Goal: Task Accomplishment & Management: Manage account settings

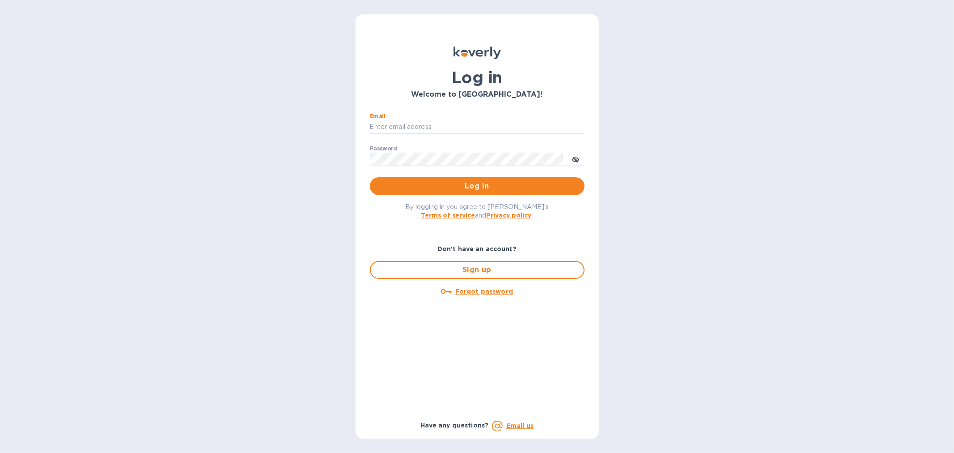
click at [401, 127] on input "Email" at bounding box center [477, 126] width 215 height 13
type input "[EMAIL_ADDRESS][DOMAIN_NAME]"
click at [475, 181] on span "Log in" at bounding box center [477, 186] width 200 height 11
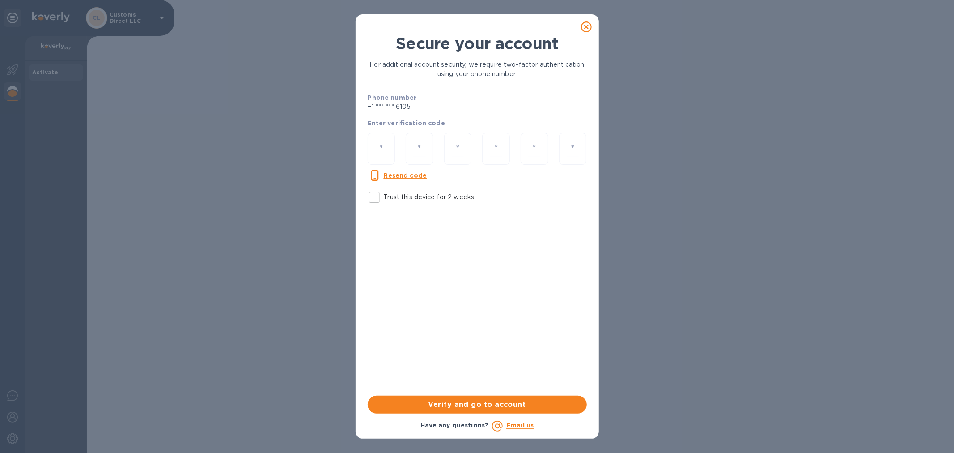
click at [375, 149] on input "number" at bounding box center [381, 148] width 13 height 17
paste input "5"
type input "5"
type input "2"
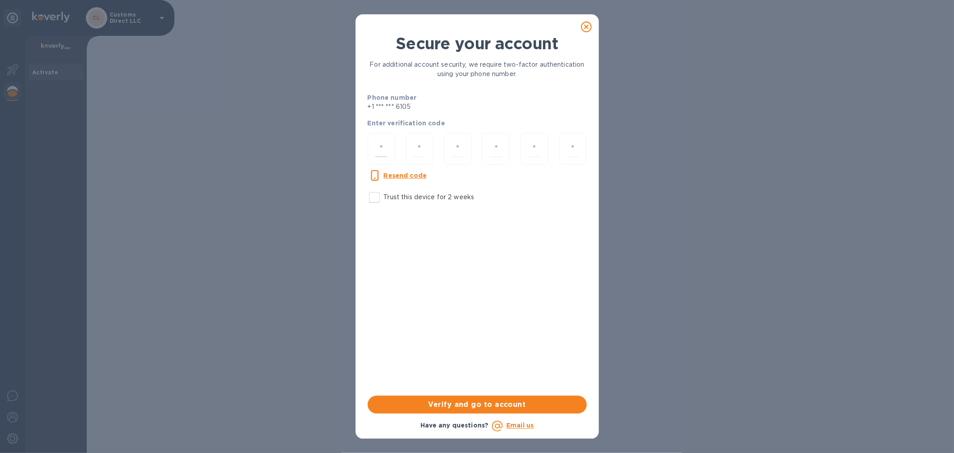
type input "5"
type input "2"
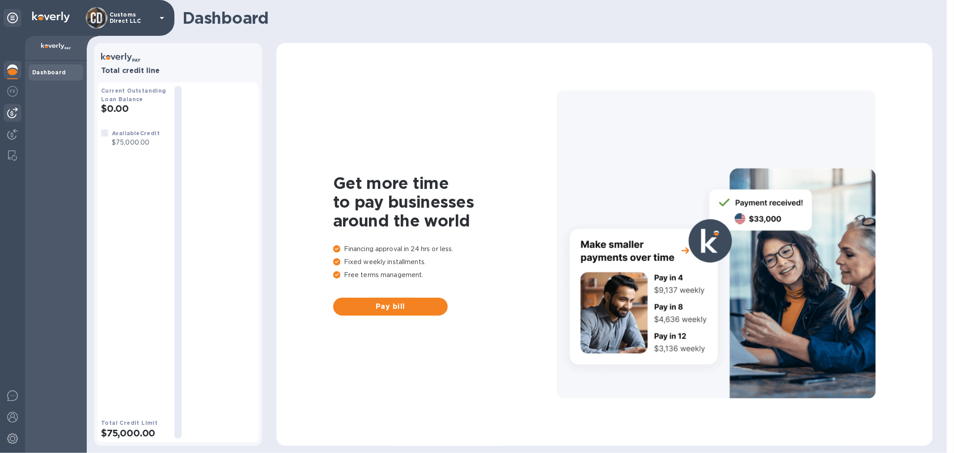
click at [7, 112] on img at bounding box center [12, 112] width 11 height 11
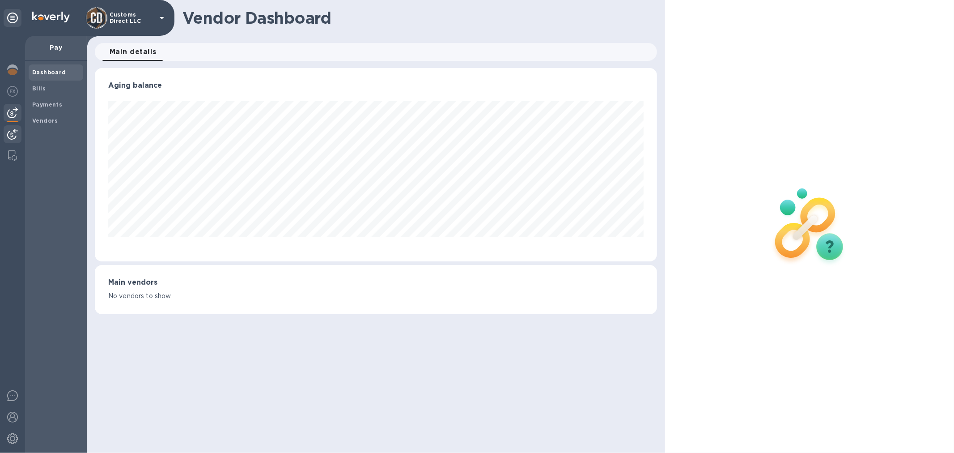
scroll to position [193, 562]
click at [11, 136] on img at bounding box center [12, 134] width 11 height 11
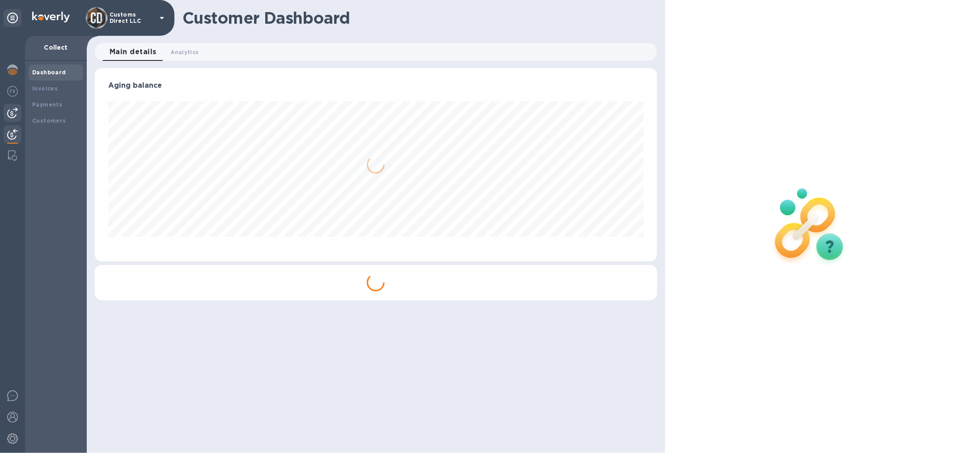
scroll to position [193, 562]
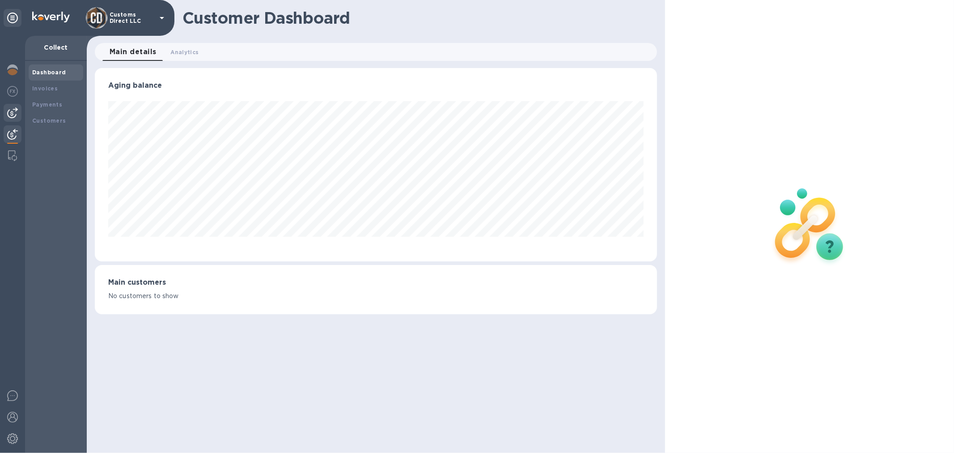
click at [15, 115] on img at bounding box center [12, 112] width 11 height 11
click at [55, 103] on b "Payments" at bounding box center [47, 104] width 30 height 7
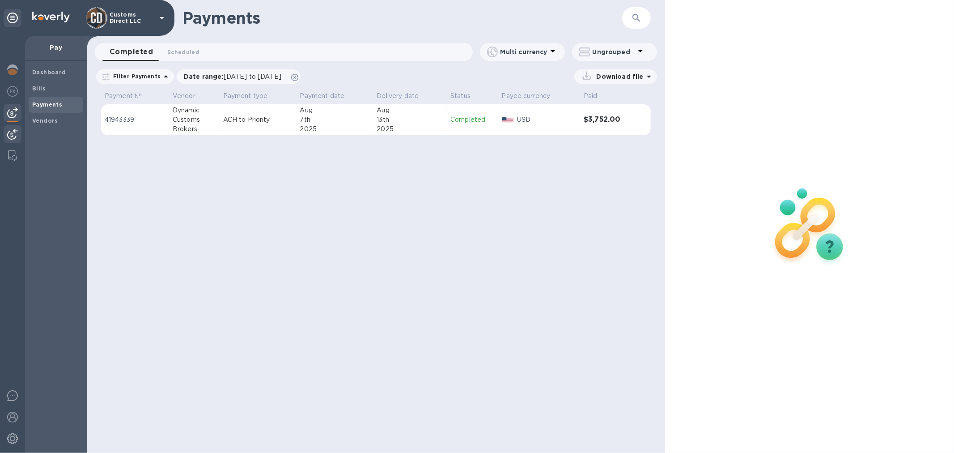
click at [13, 128] on div at bounding box center [13, 135] width 18 height 20
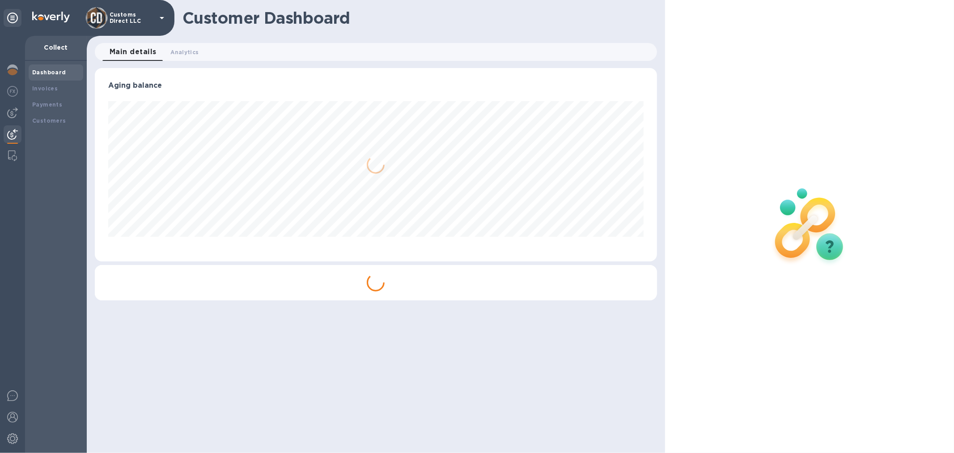
scroll to position [193, 558]
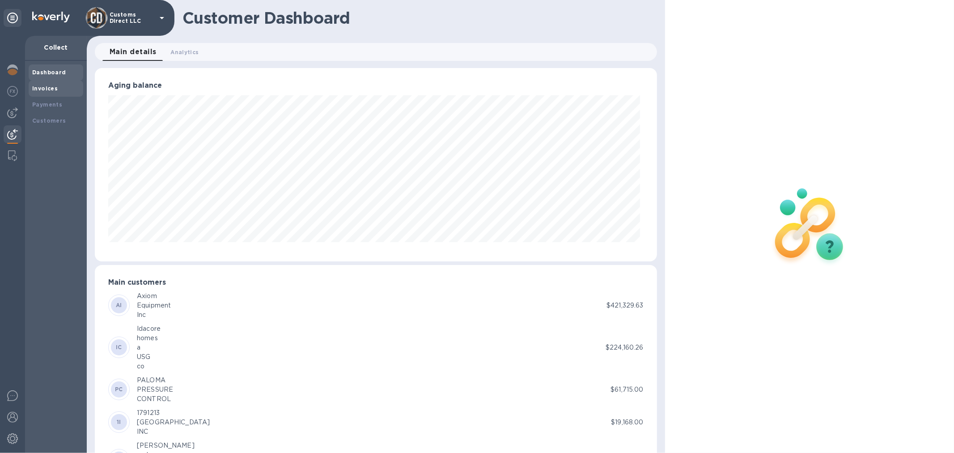
click at [42, 86] on b "Invoices" at bounding box center [44, 88] width 25 height 7
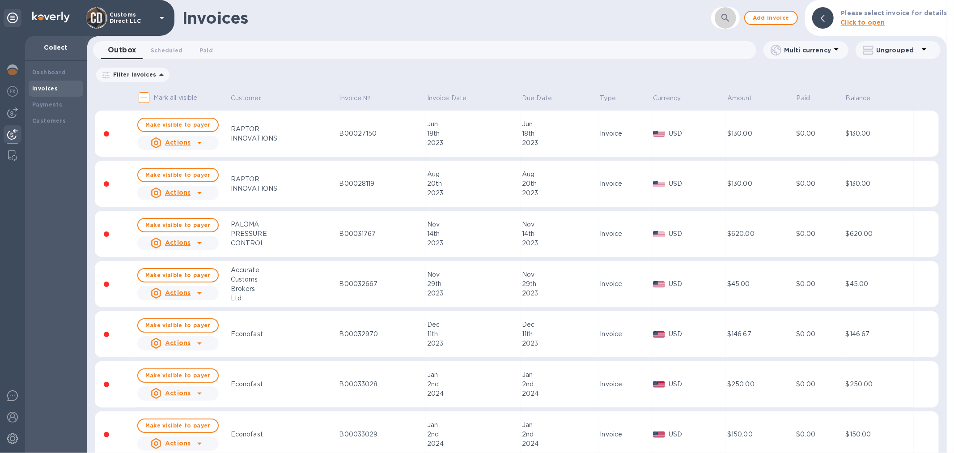
click at [728, 17] on icon "button" at bounding box center [725, 18] width 11 height 11
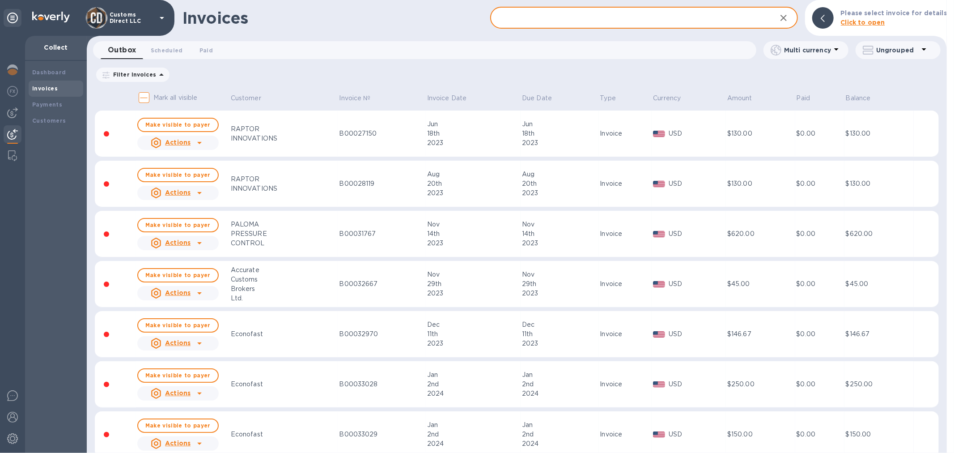
click at [643, 19] on input "text" at bounding box center [629, 18] width 279 height 22
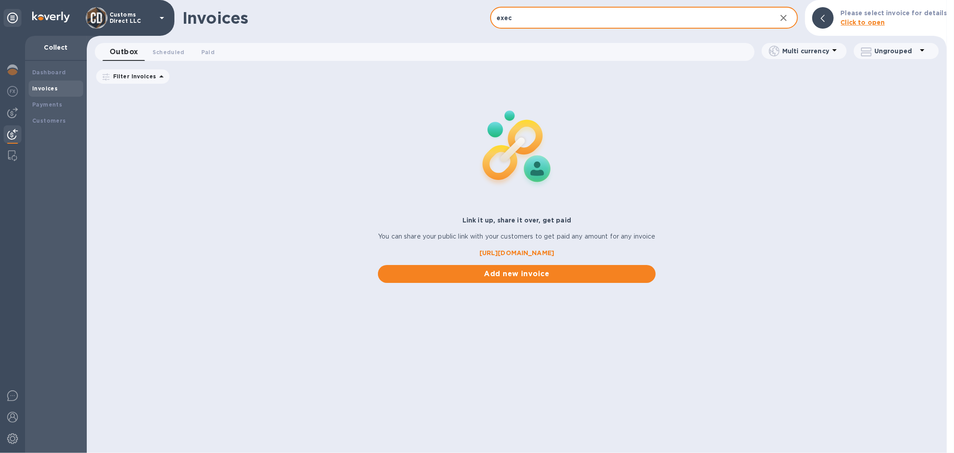
drag, startPoint x: 539, startPoint y: 17, endPoint x: 449, endPoint y: 27, distance: 90.5
click at [449, 27] on div "Invoices exec ​ Add invoice Please select invoice for details Click to open" at bounding box center [517, 18] width 860 height 36
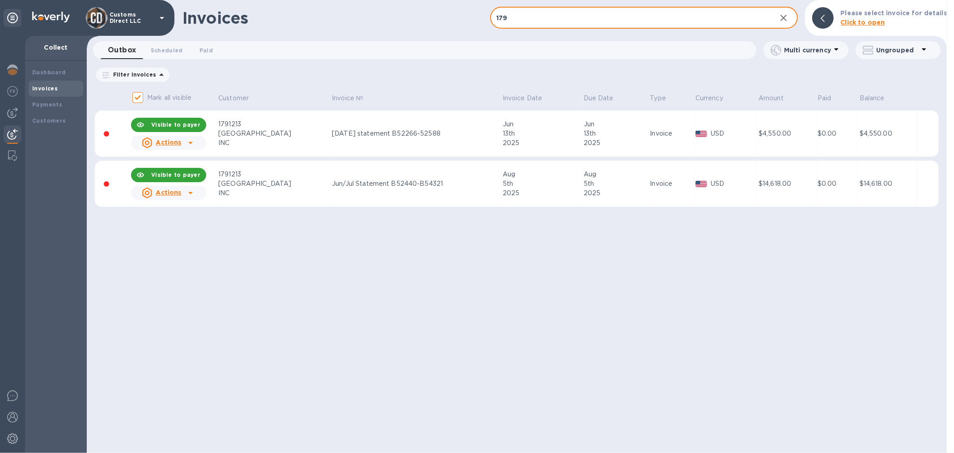
type input "179"
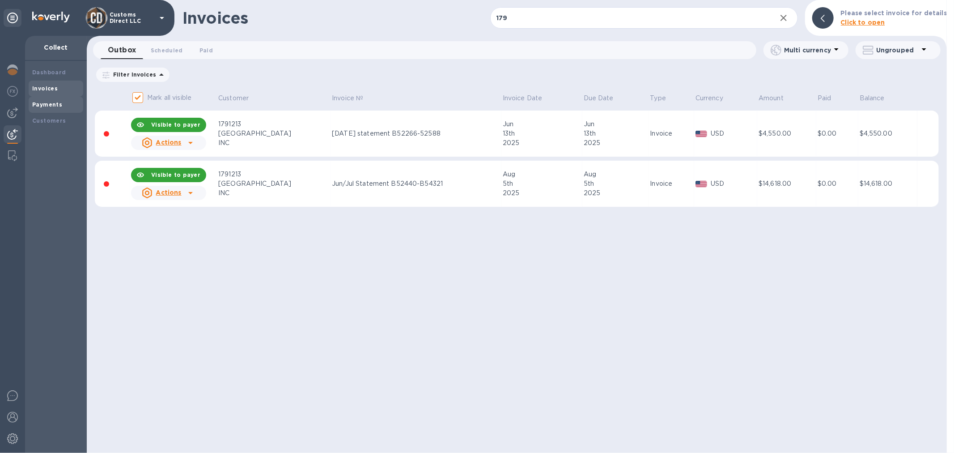
click at [55, 106] on b "Payments" at bounding box center [47, 104] width 30 height 7
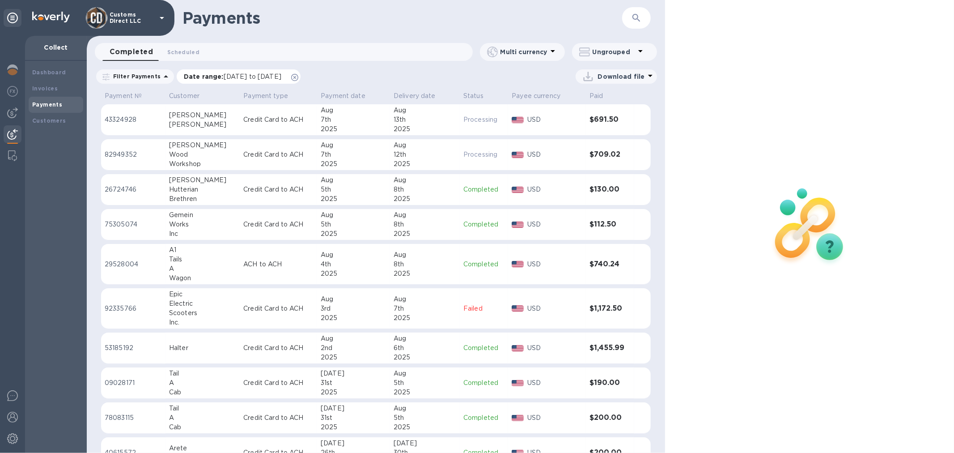
click at [298, 77] on icon at bounding box center [294, 77] width 7 height 7
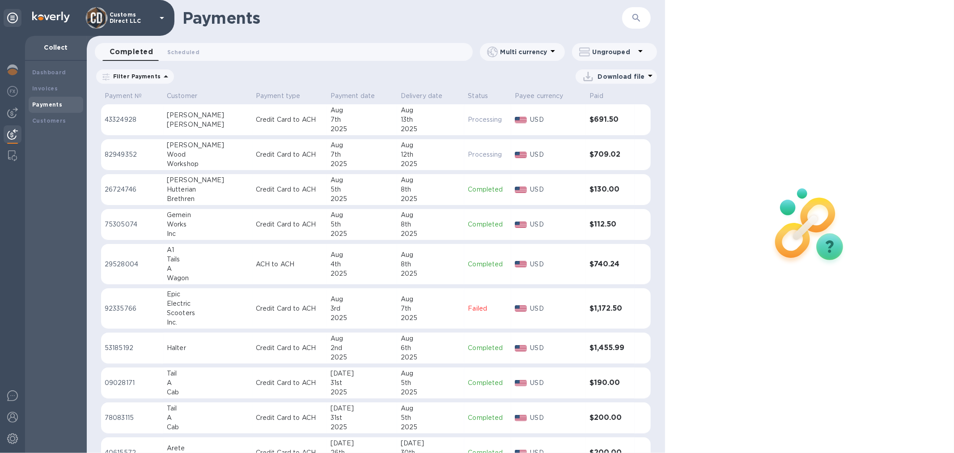
click at [627, 17] on button "button" at bounding box center [636, 17] width 21 height 21
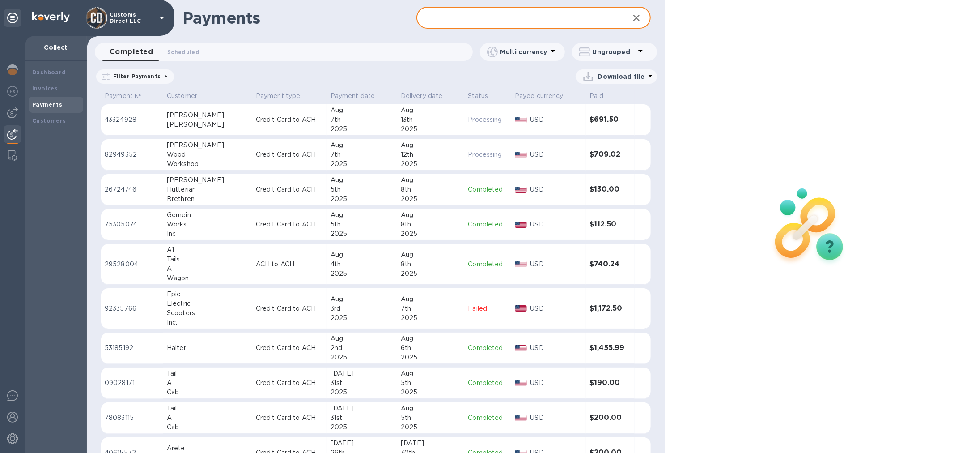
click at [482, 23] on input "text" at bounding box center [518, 18] width 205 height 22
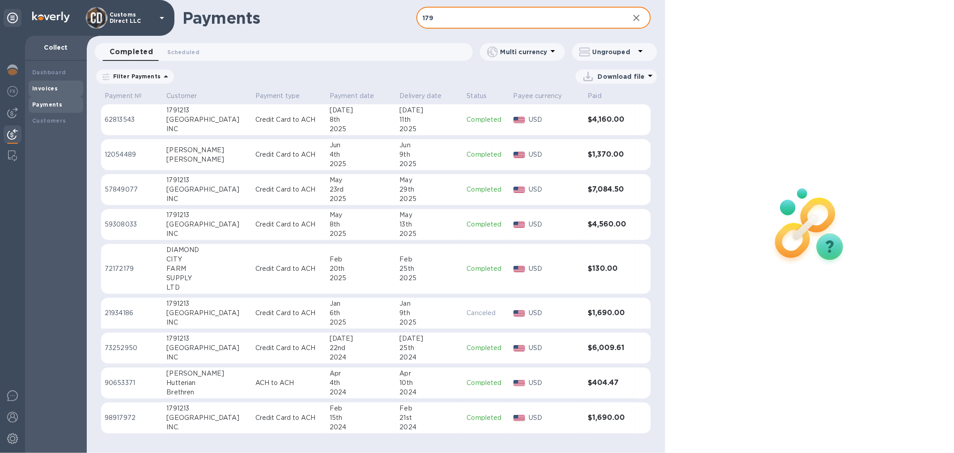
type input "179"
click at [47, 90] on b "Invoices" at bounding box center [44, 88] width 25 height 7
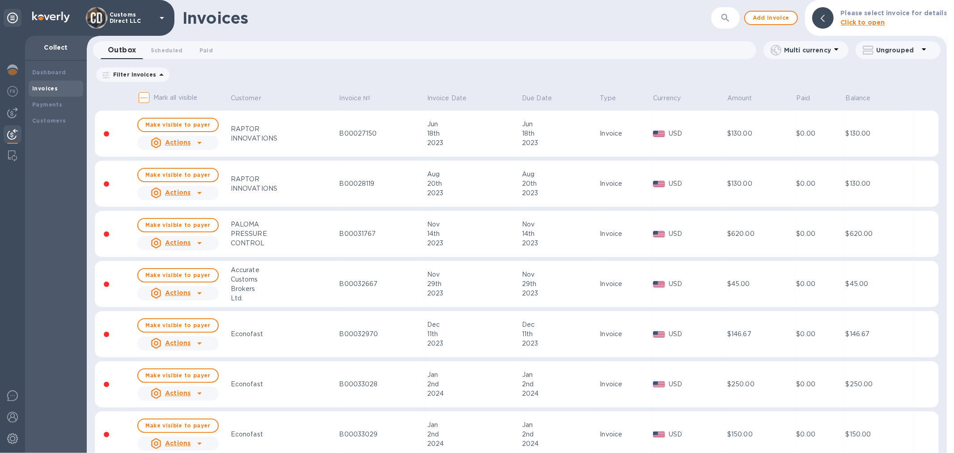
click at [736, 17] on button "button" at bounding box center [725, 17] width 21 height 21
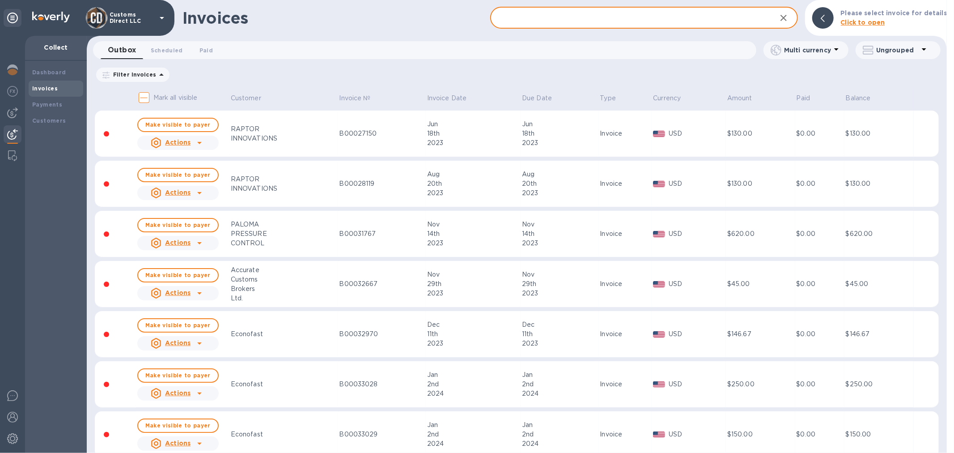
click at [579, 21] on input "text" at bounding box center [629, 18] width 279 height 22
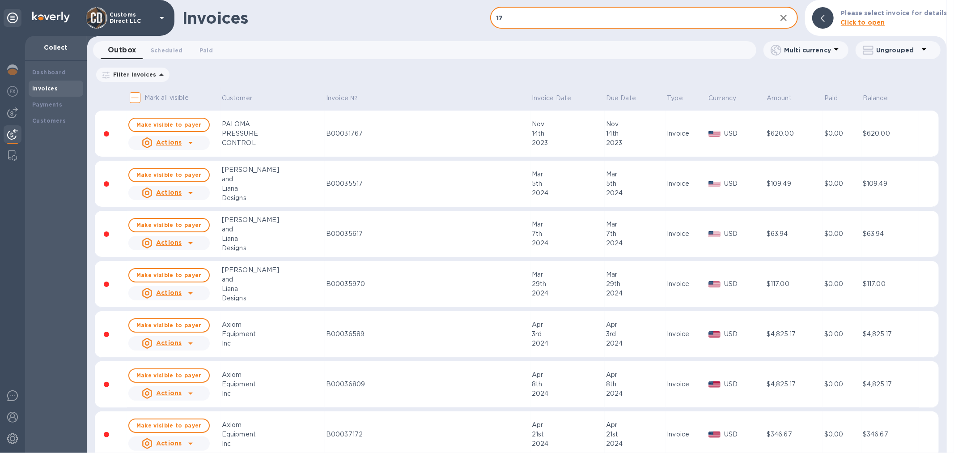
type input "179"
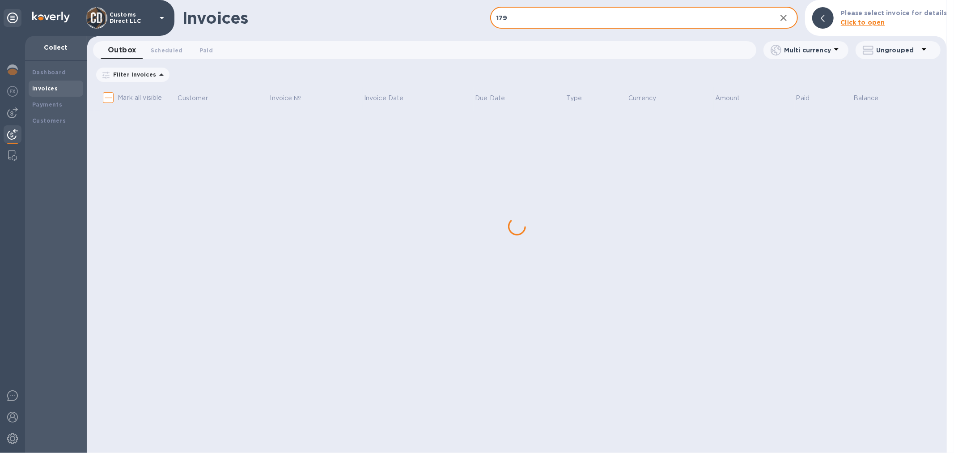
checkbox input "true"
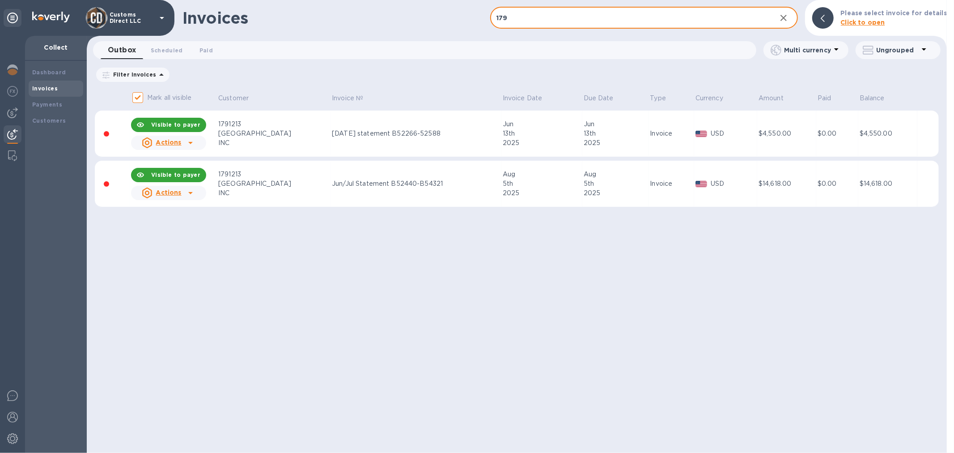
type input "179"
click at [190, 142] on icon at bounding box center [190, 142] width 11 height 11
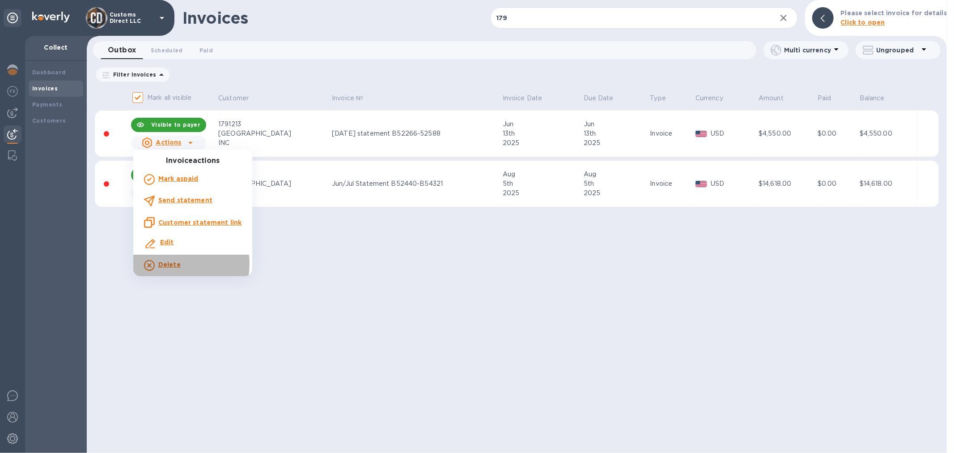
click at [171, 264] on b "Delete" at bounding box center [169, 264] width 22 height 7
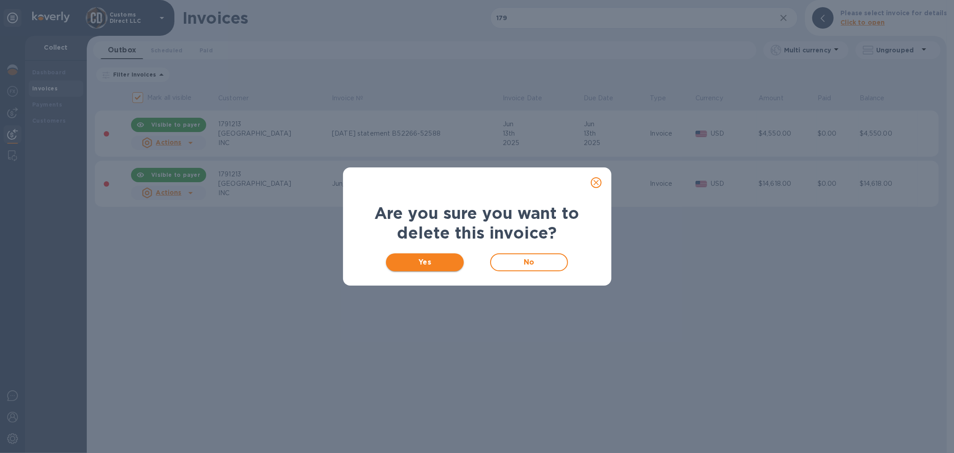
click at [426, 255] on button "Yes" at bounding box center [425, 262] width 78 height 18
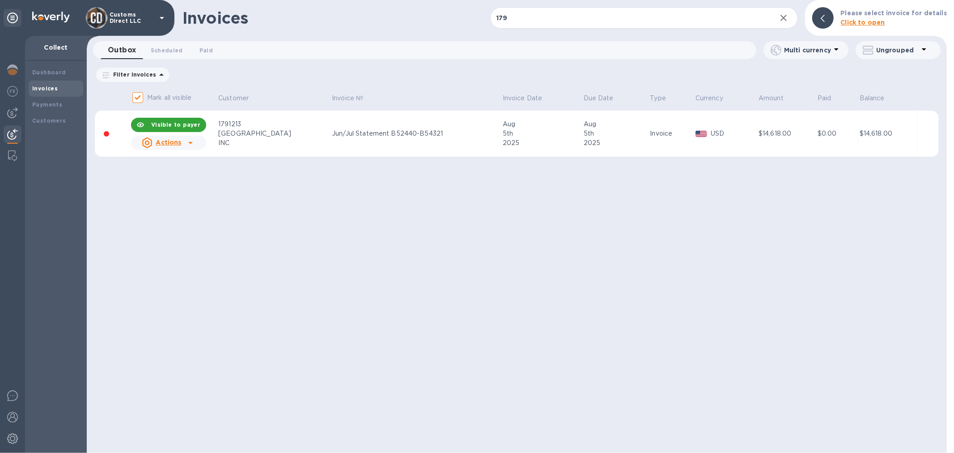
click at [192, 142] on icon at bounding box center [190, 143] width 4 height 2
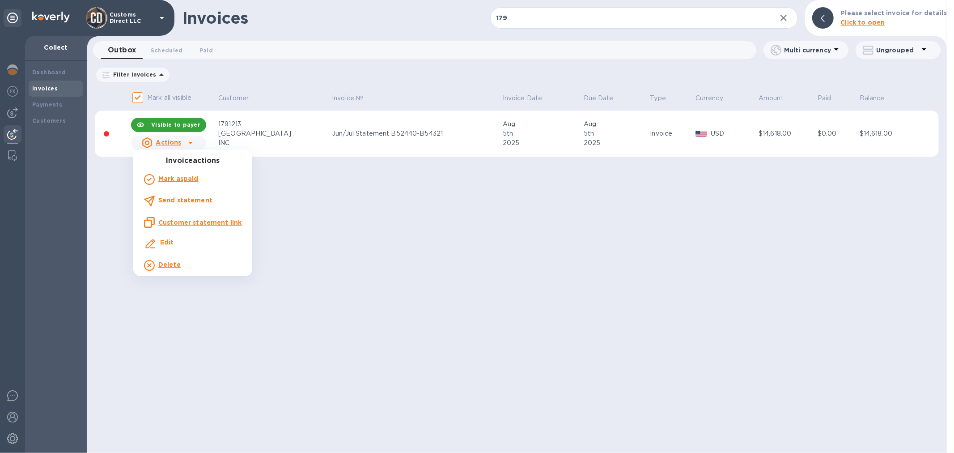
click at [164, 264] on b "Delete" at bounding box center [169, 264] width 22 height 7
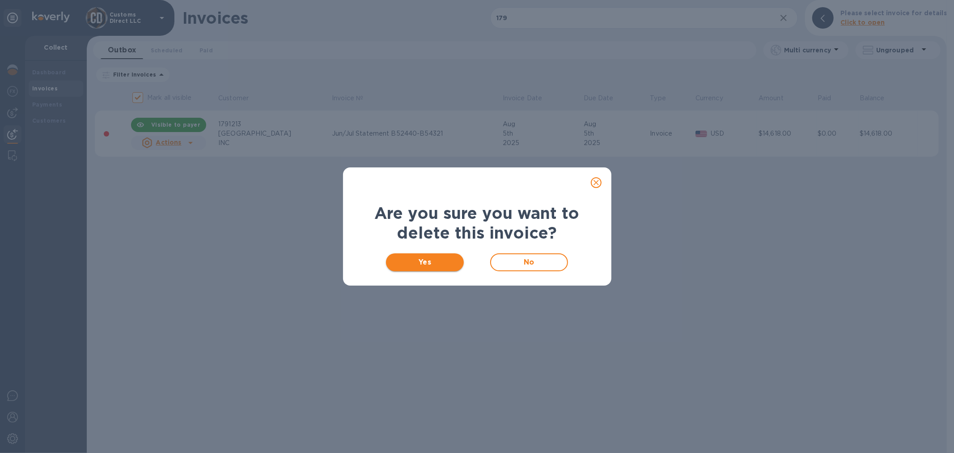
click at [415, 259] on span "Yes" at bounding box center [425, 262] width 64 height 11
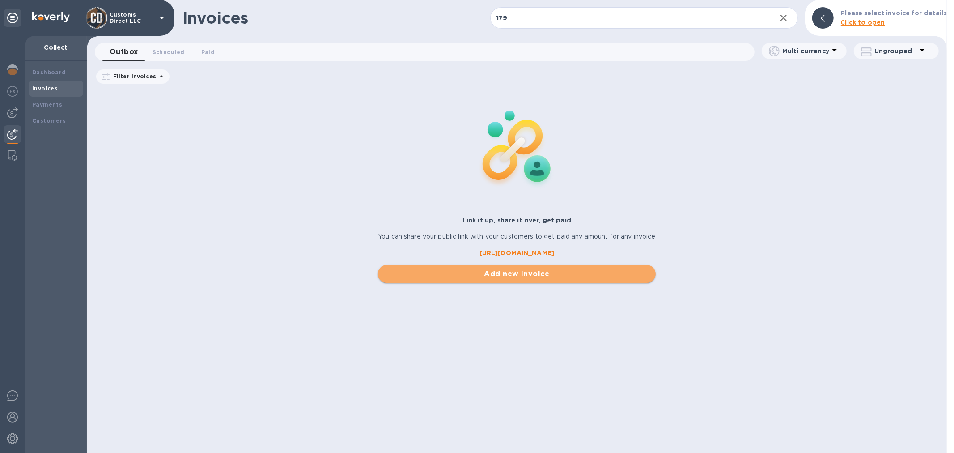
click at [513, 270] on span "Add new invoice" at bounding box center [516, 273] width 263 height 11
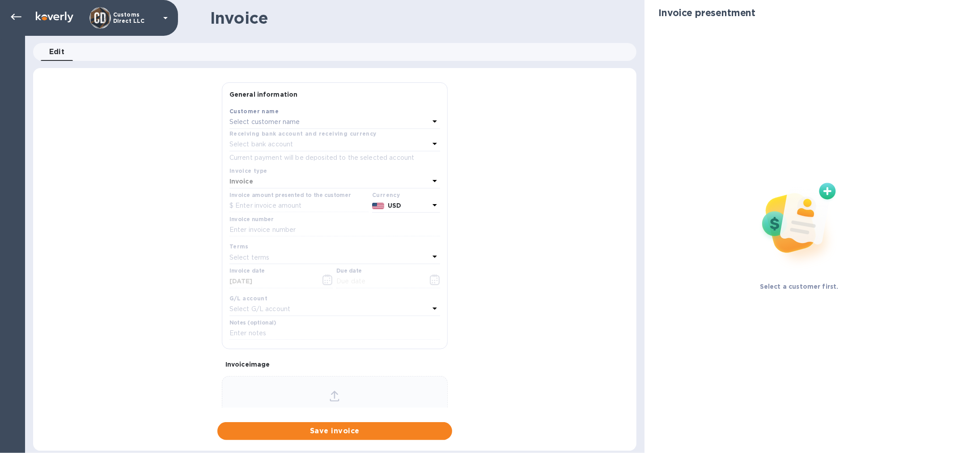
click at [263, 120] on p "Select customer name" at bounding box center [264, 121] width 71 height 9
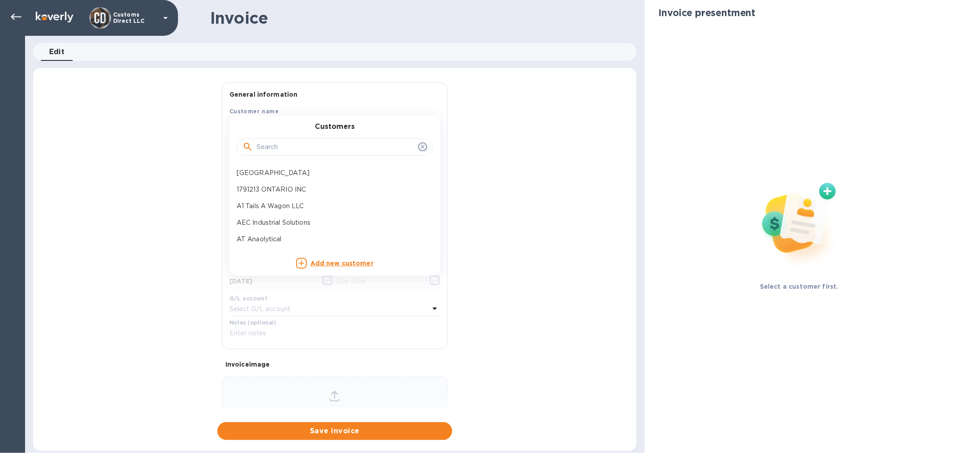
click at [285, 151] on input "text" at bounding box center [336, 146] width 158 height 13
click at [282, 191] on p "1791213 ONTARIO INC" at bounding box center [331, 189] width 189 height 9
type input "[DATE]"
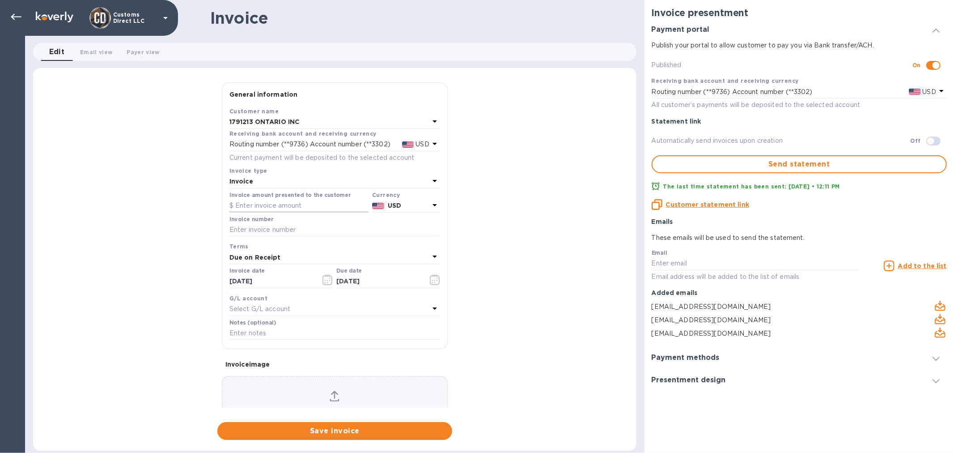
click at [275, 207] on input "text" at bounding box center [298, 205] width 139 height 13
type input "19,597.00"
click at [252, 227] on input "text" at bounding box center [334, 229] width 211 height 13
click at [330, 233] on input "Jun - [DATE] - B52483 -" at bounding box center [334, 229] width 211 height 13
type input "Jun - [DATE] - B52483 - 54796"
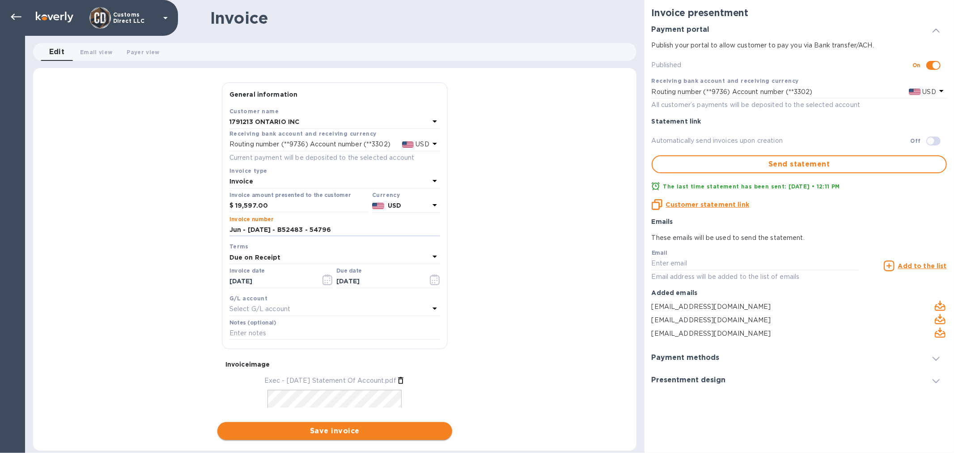
click at [325, 429] on span "Save invoice" at bounding box center [335, 430] width 221 height 11
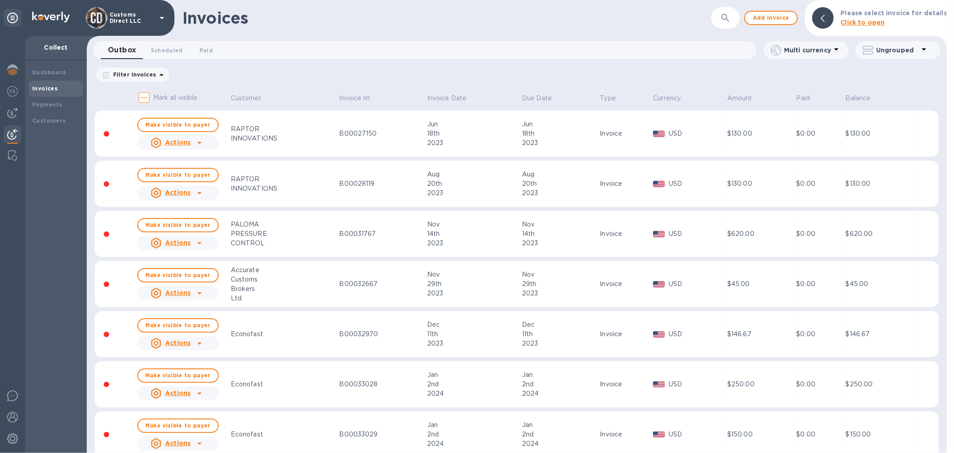
click at [197, 142] on icon at bounding box center [199, 143] width 4 height 2
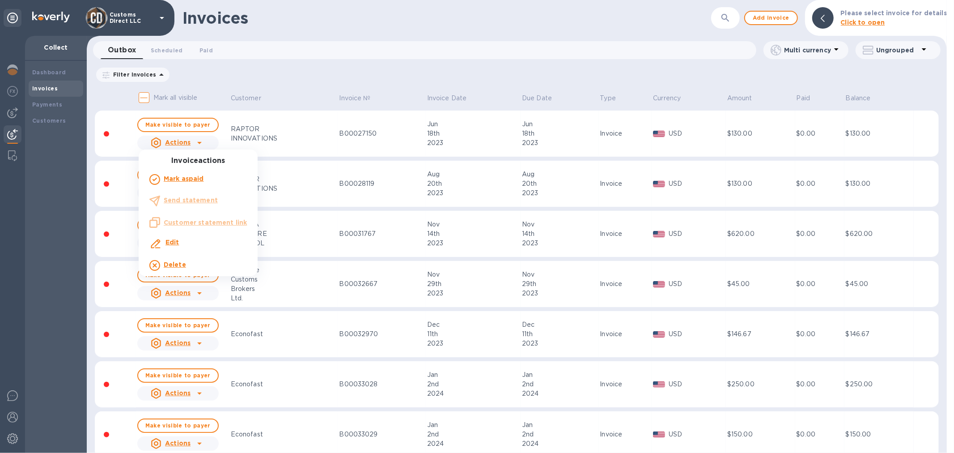
click at [474, 70] on div at bounding box center [477, 226] width 954 height 453
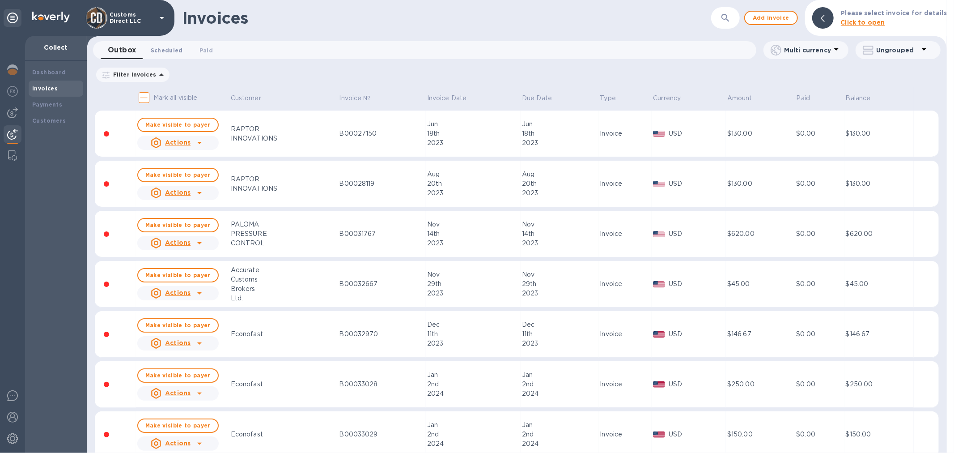
click at [172, 48] on span "Scheduled 0" at bounding box center [167, 50] width 32 height 9
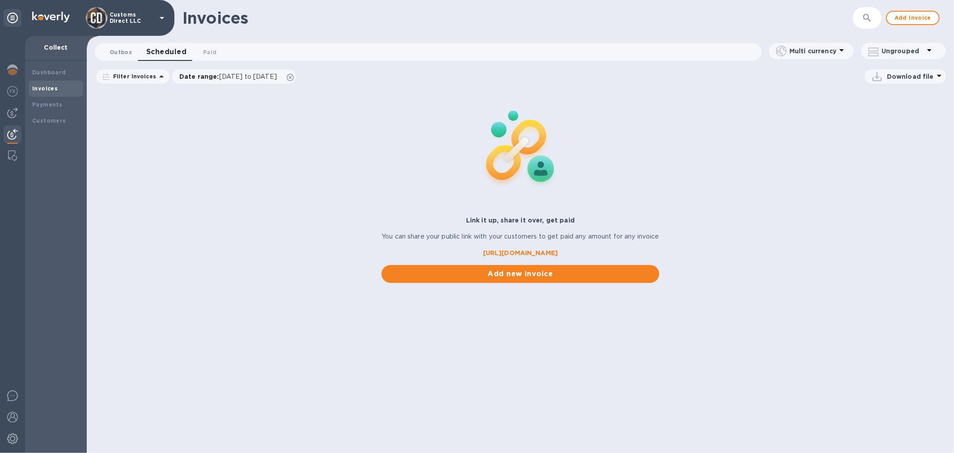
click at [123, 52] on span "Outbox 0" at bounding box center [121, 51] width 22 height 9
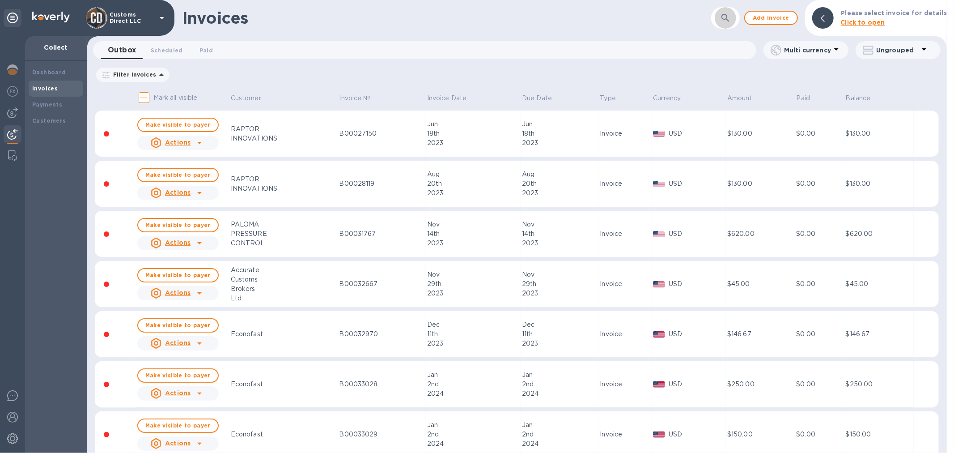
click at [731, 18] on icon "button" at bounding box center [725, 18] width 11 height 11
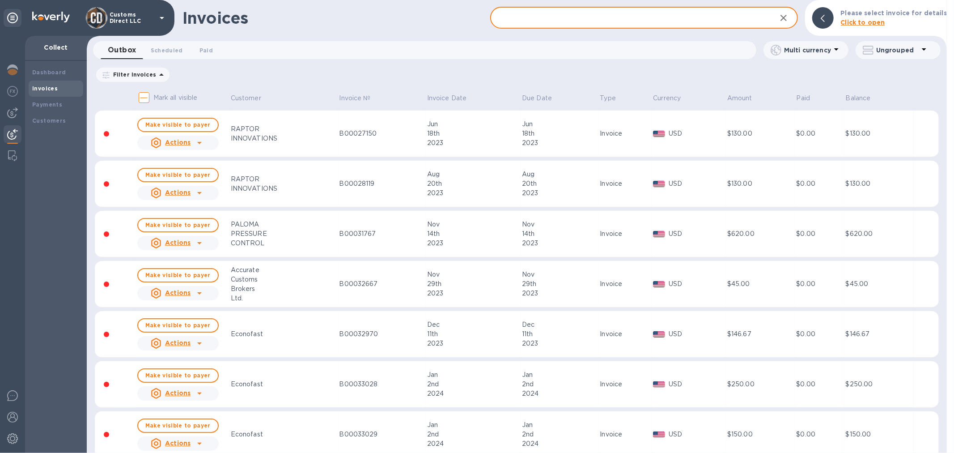
click at [611, 25] on input "text" at bounding box center [629, 18] width 279 height 22
type input "179"
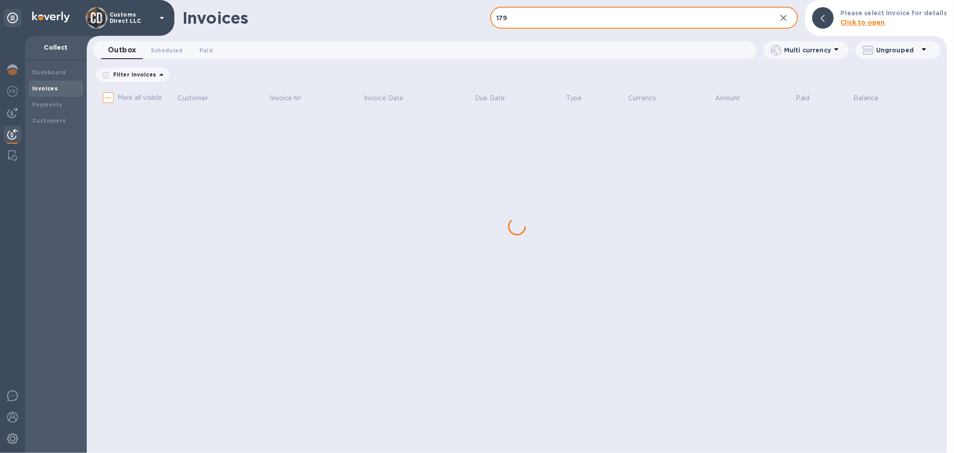
checkbox input "true"
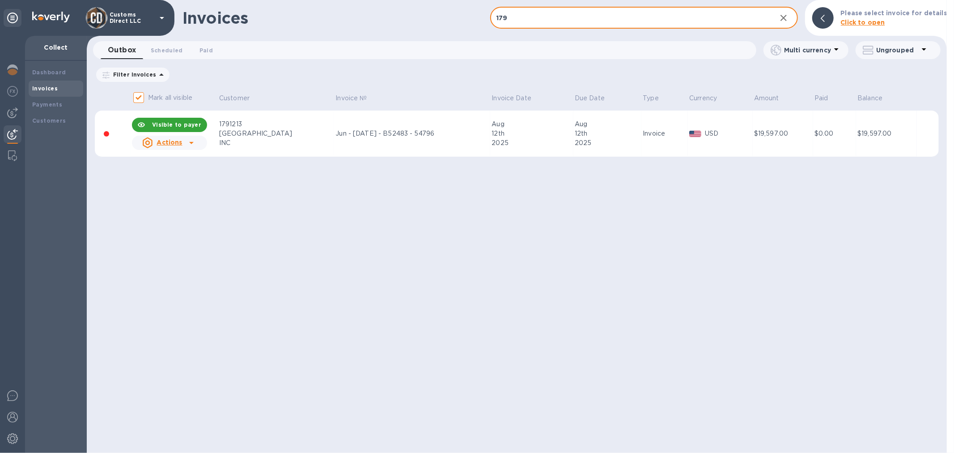
type input "179"
click at [191, 143] on icon at bounding box center [191, 142] width 11 height 11
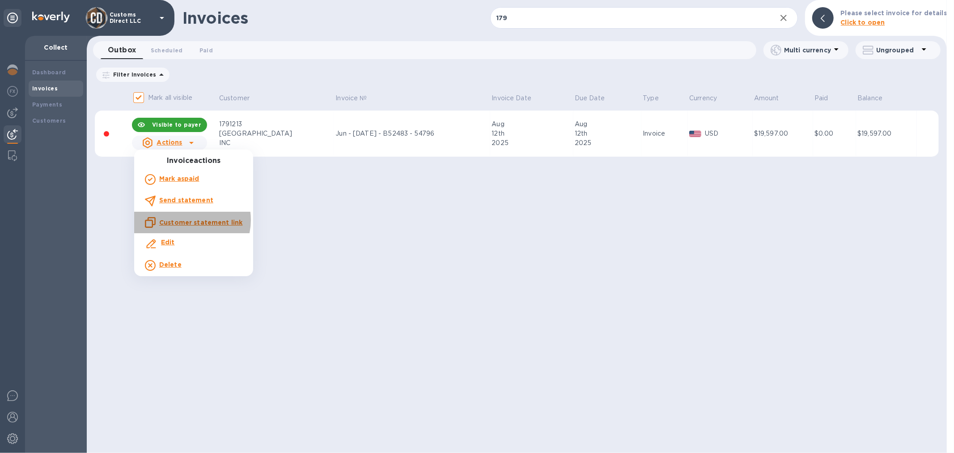
click at [191, 220] on u "Customer statement link" at bounding box center [200, 222] width 83 height 7
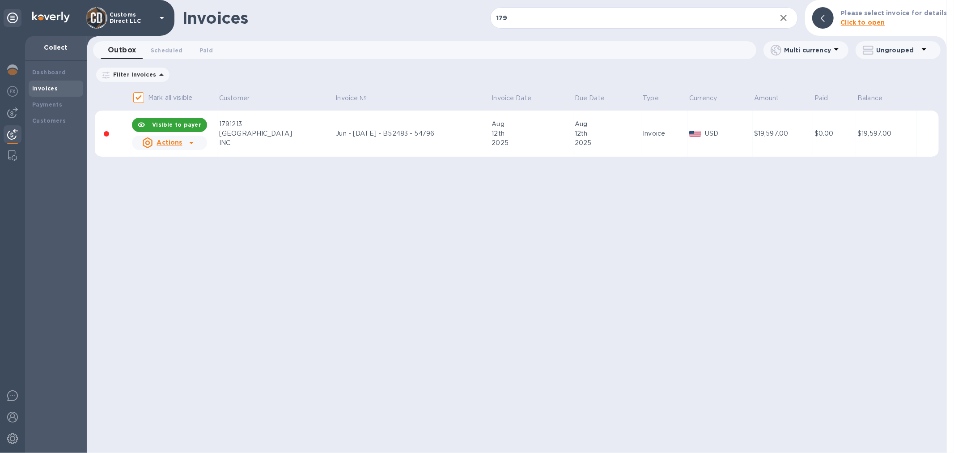
click at [162, 122] on b "Visible to payer" at bounding box center [176, 124] width 49 height 7
click at [161, 124] on span "Make visible to payer" at bounding box center [172, 125] width 65 height 6
checkbox input "true"
click at [186, 142] on div at bounding box center [191, 143] width 14 height 14
click at [192, 142] on icon at bounding box center [191, 143] width 4 height 2
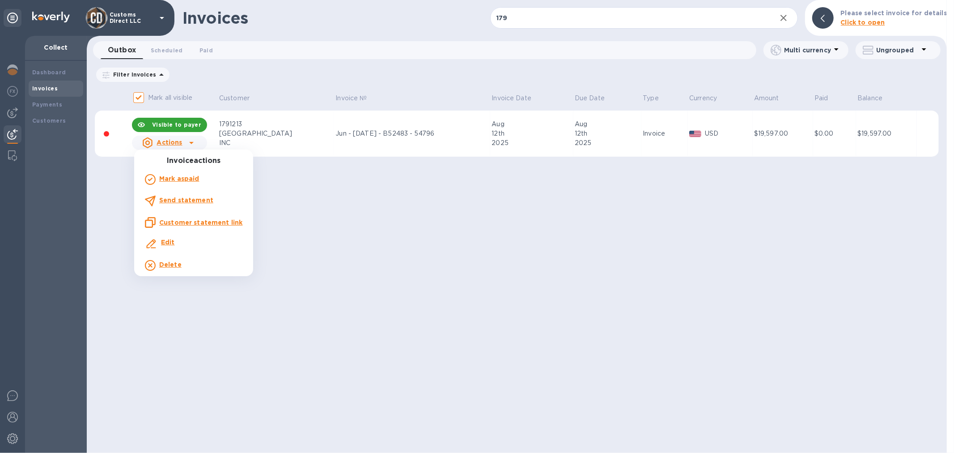
click at [200, 221] on u "Customer statement link" at bounding box center [200, 222] width 83 height 7
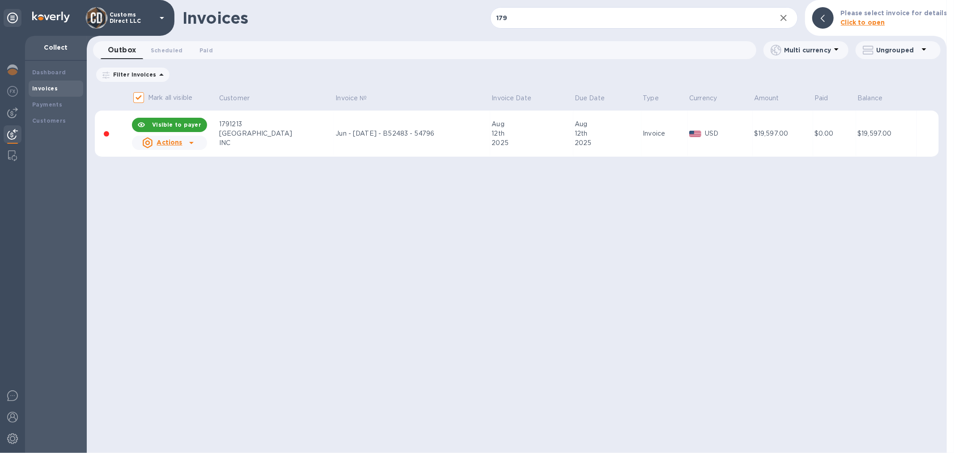
click at [276, 132] on div "[GEOGRAPHIC_DATA]" at bounding box center [276, 133] width 114 height 9
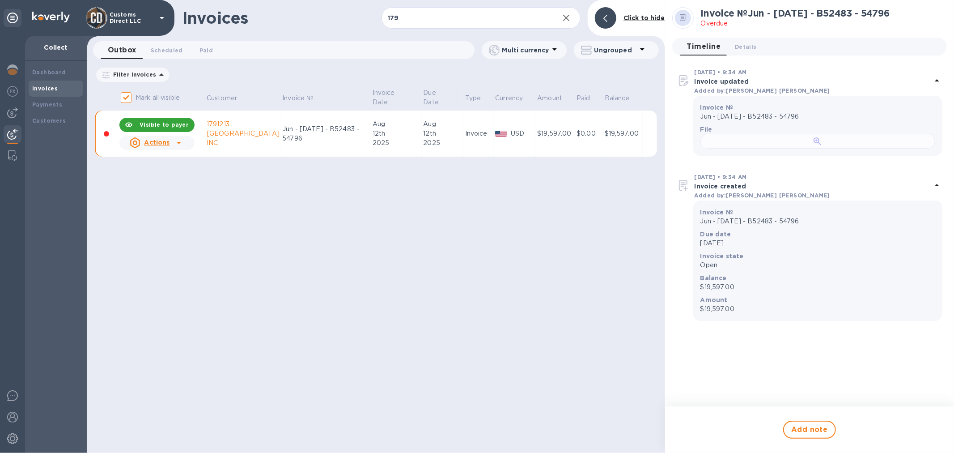
scroll to position [99, 0]
click at [834, 149] on div at bounding box center [818, 141] width 235 height 15
